Goal: Task Accomplishment & Management: Use online tool/utility

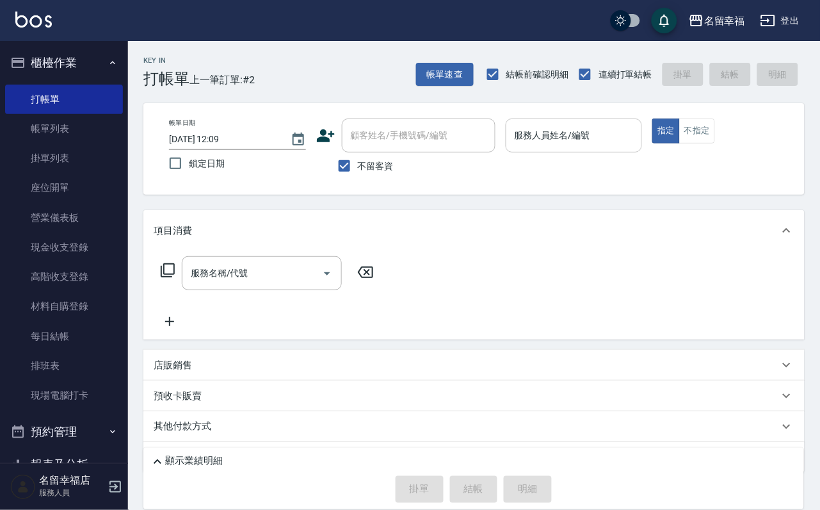
click at [624, 143] on input "服務人員姓名/編號" at bounding box center [575, 135] width 126 height 22
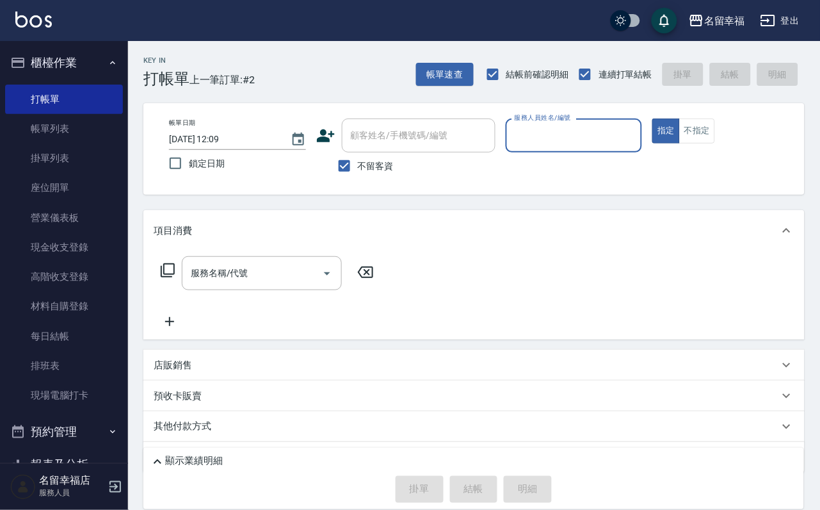
click at [619, 136] on input "服務人員姓名/編號" at bounding box center [575, 135] width 126 height 22
type input "語[PERSON_NAME]-6"
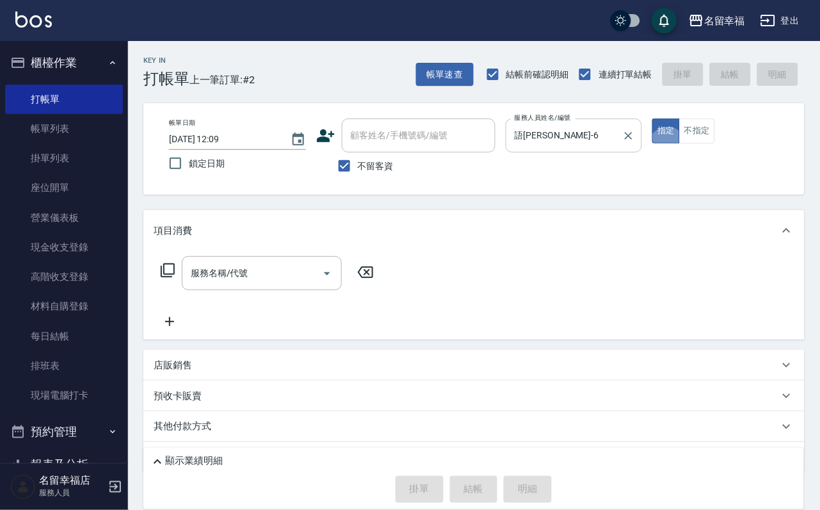
type button "true"
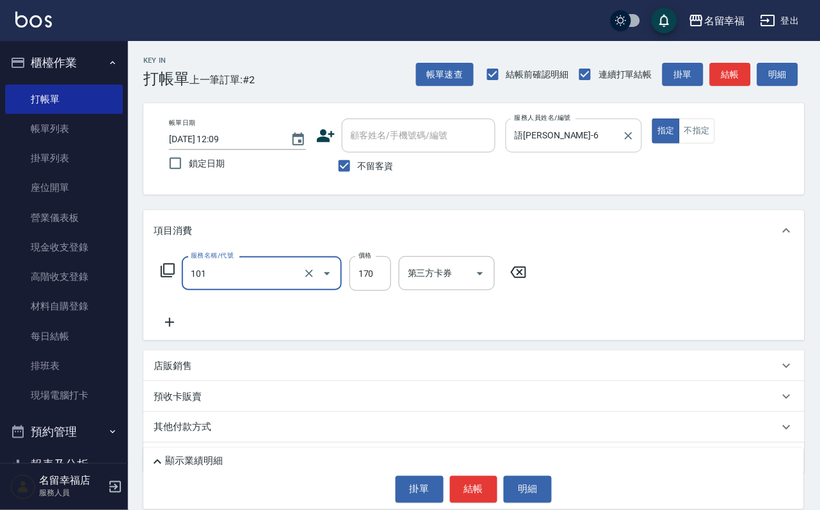
type input "洗髮(101)"
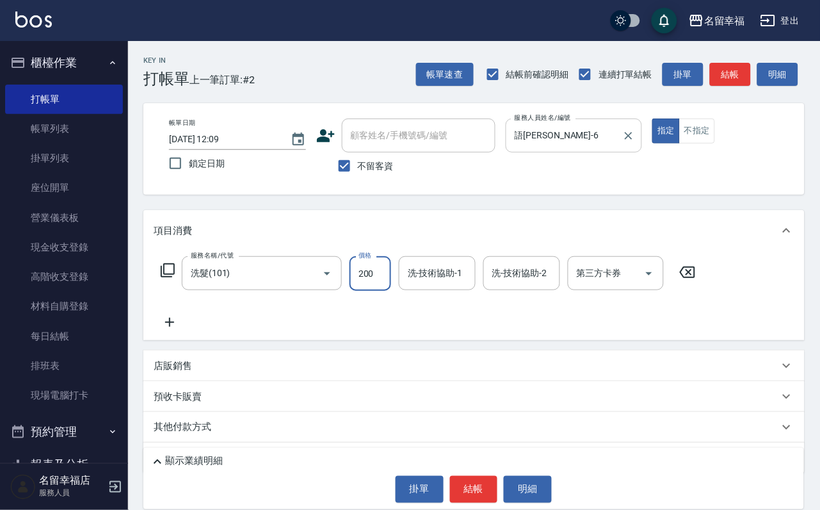
type input "200"
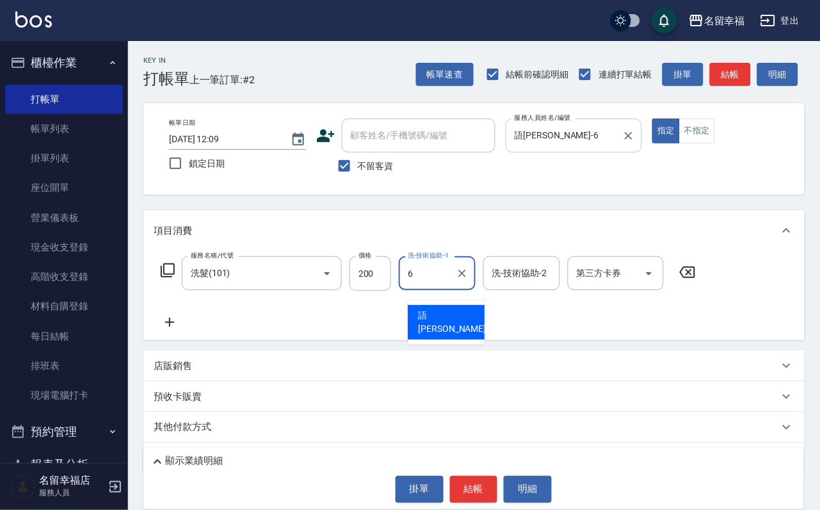
type input "語[PERSON_NAME]-6"
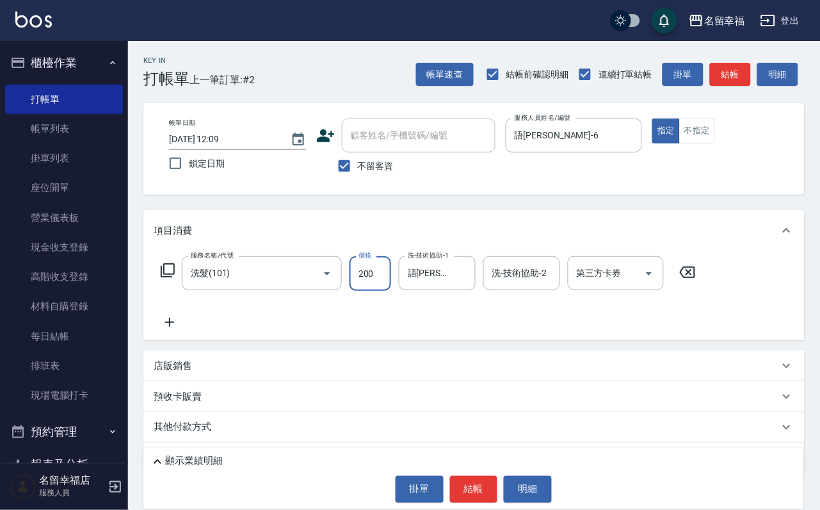
drag, startPoint x: 374, startPoint y: 288, endPoint x: 355, endPoint y: 294, distance: 19.4
click at [374, 288] on input "200" at bounding box center [371, 273] width 42 height 35
type input "200"
click at [174, 278] on icon at bounding box center [167, 270] width 15 height 15
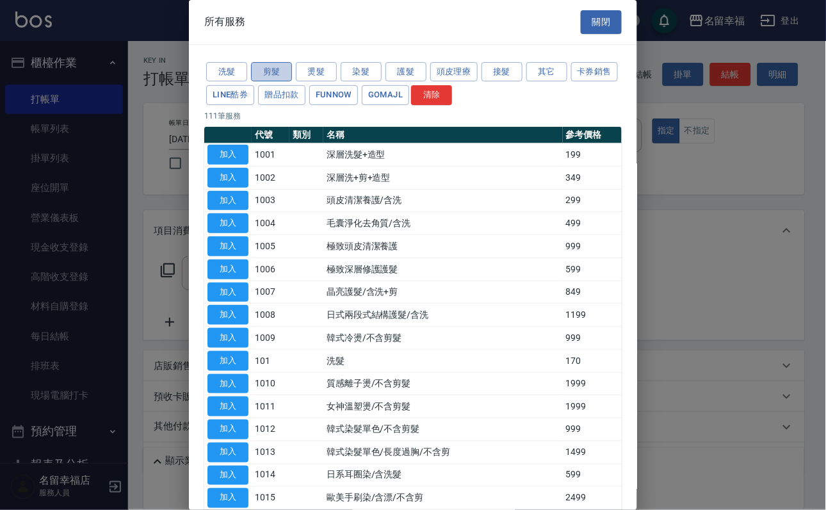
drag, startPoint x: 266, startPoint y: 81, endPoint x: 266, endPoint y: 91, distance: 9.6
click at [269, 82] on button "剪髮" at bounding box center [271, 72] width 41 height 20
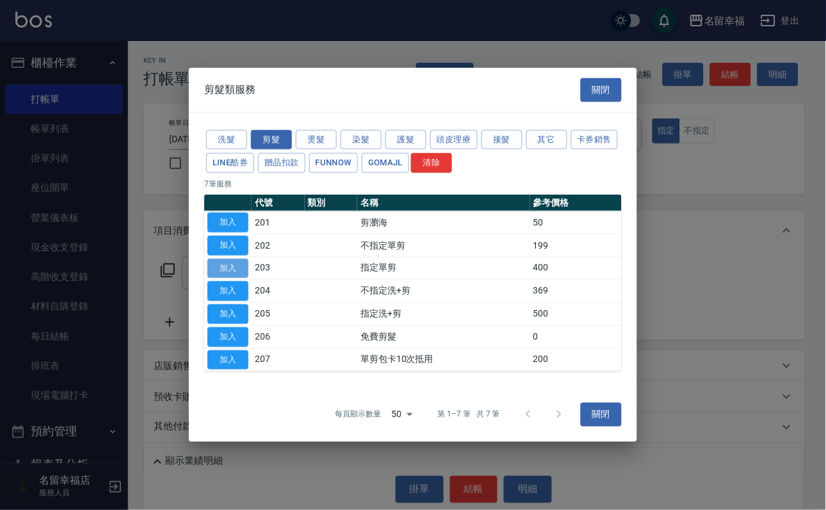
click at [224, 264] on button "加入" at bounding box center [228, 268] width 41 height 20
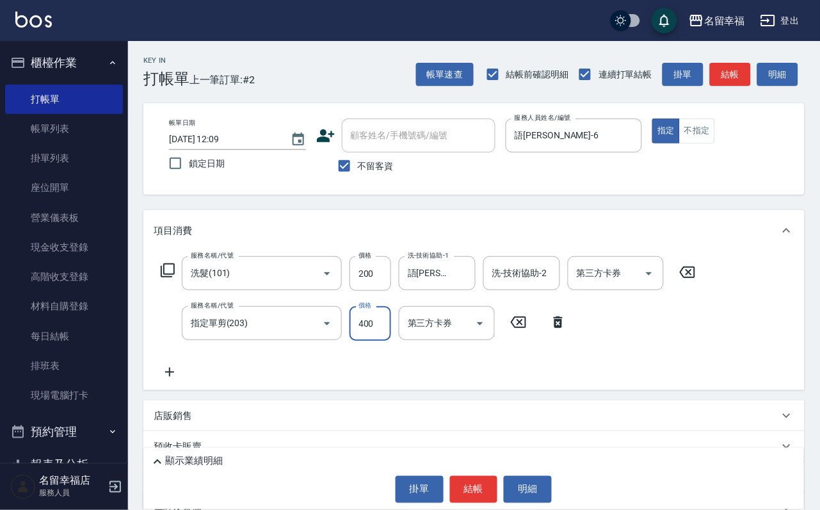
click at [366, 339] on input "400" at bounding box center [371, 323] width 42 height 35
click at [368, 341] on input "432000" at bounding box center [371, 323] width 42 height 35
type input "320"
click at [476, 485] on button "結帳" at bounding box center [474, 489] width 48 height 27
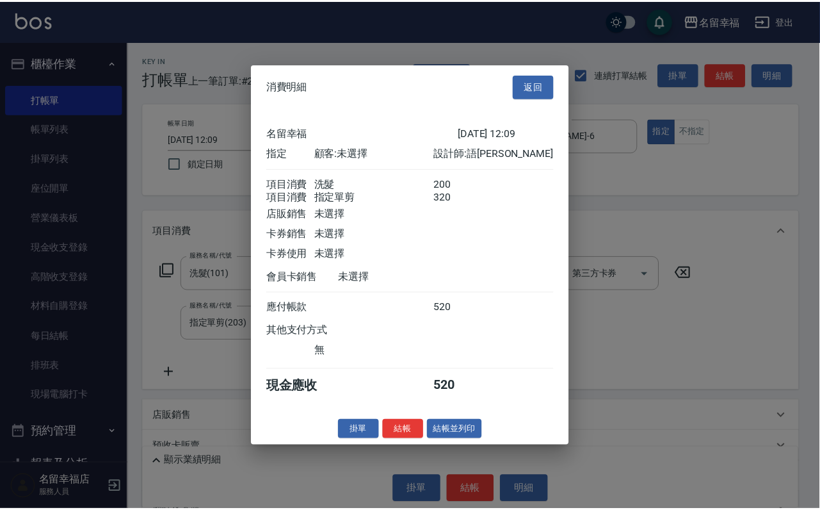
scroll to position [192, 0]
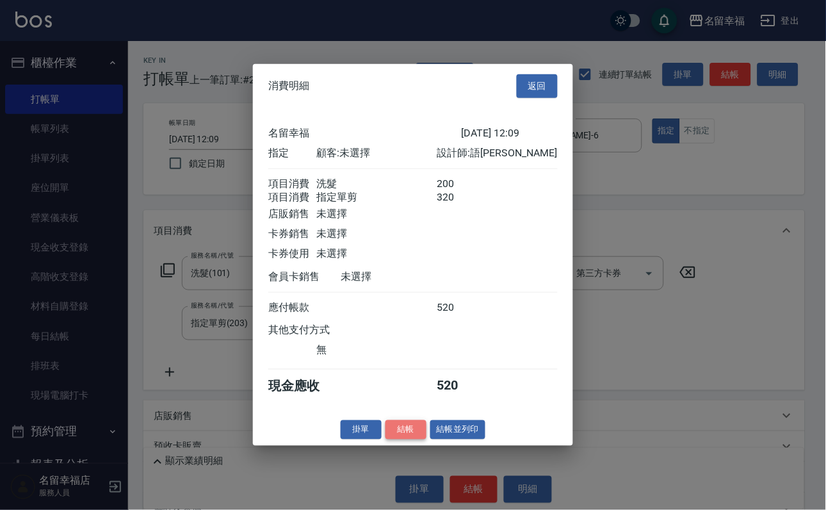
click at [391, 439] on button "結帳" at bounding box center [406, 430] width 41 height 20
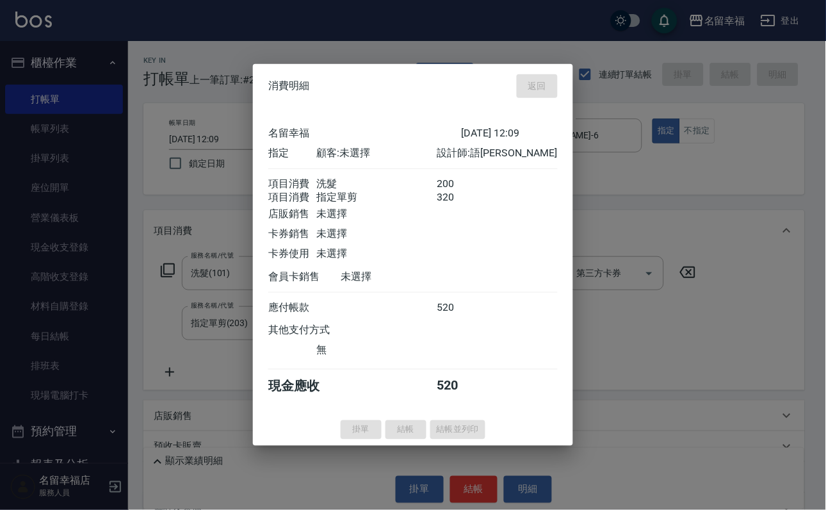
type input "[DATE] 12:18"
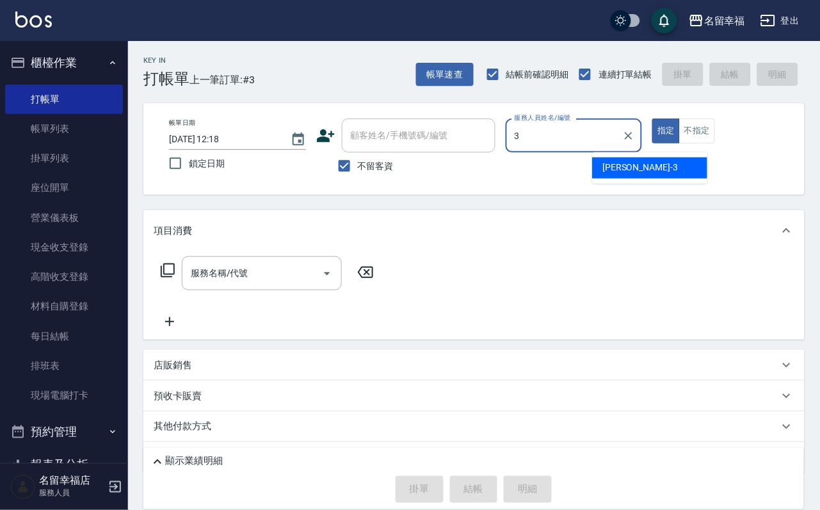
type input "[PERSON_NAME]-3"
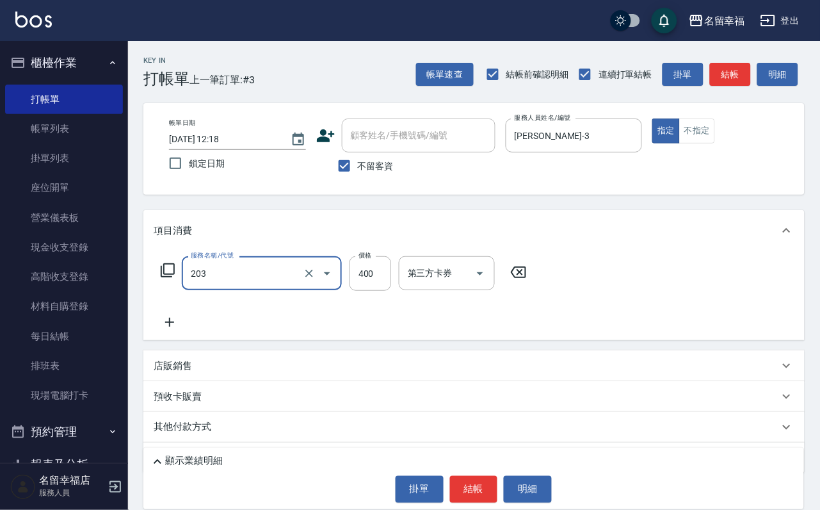
type input "指定單剪(203)"
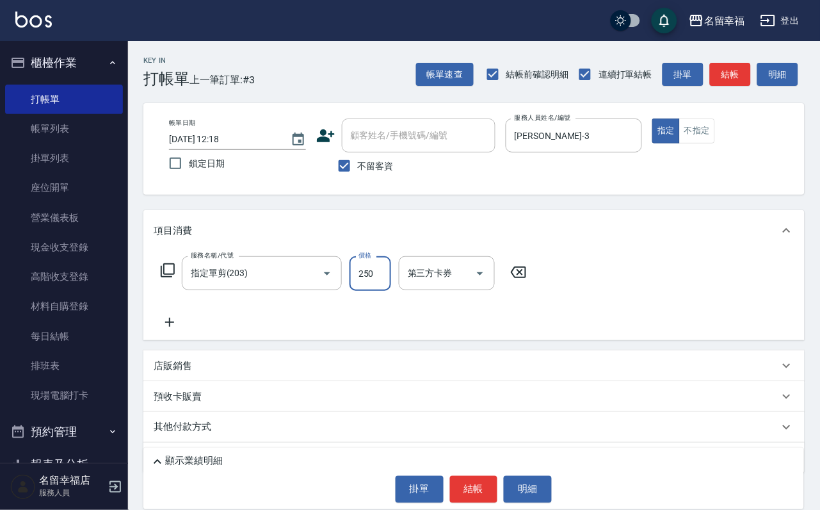
type input "250"
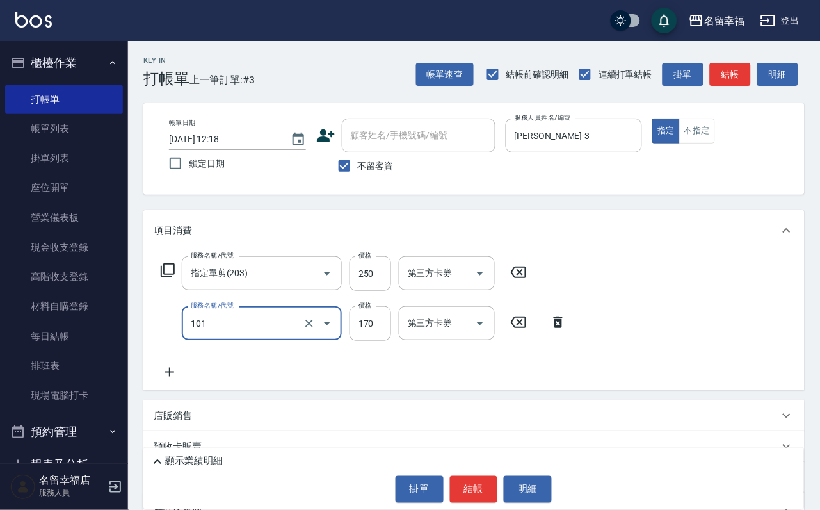
type input "洗髮(101)"
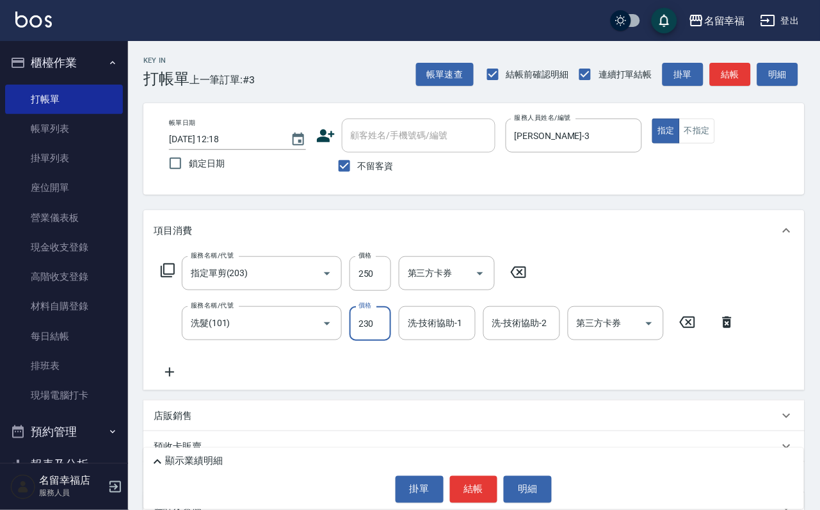
type input "230"
type input "[PERSON_NAME]-3"
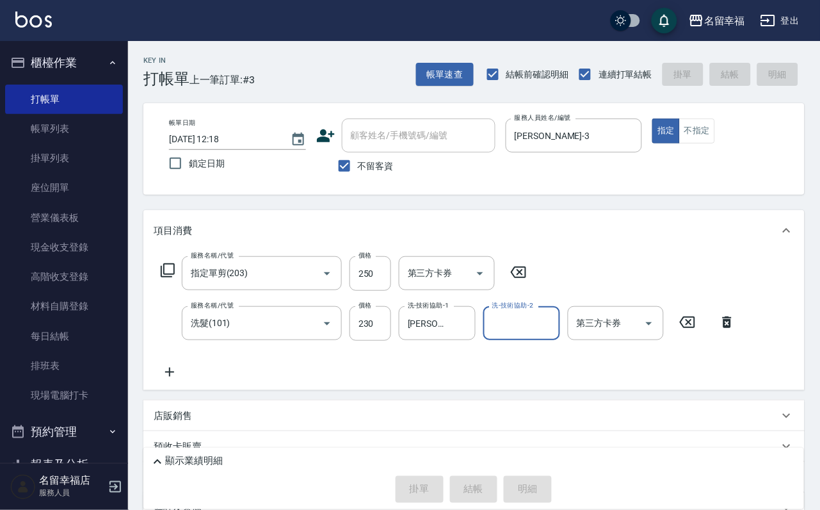
type input "[DATE] 12:47"
